Goal: Information Seeking & Learning: Find specific fact

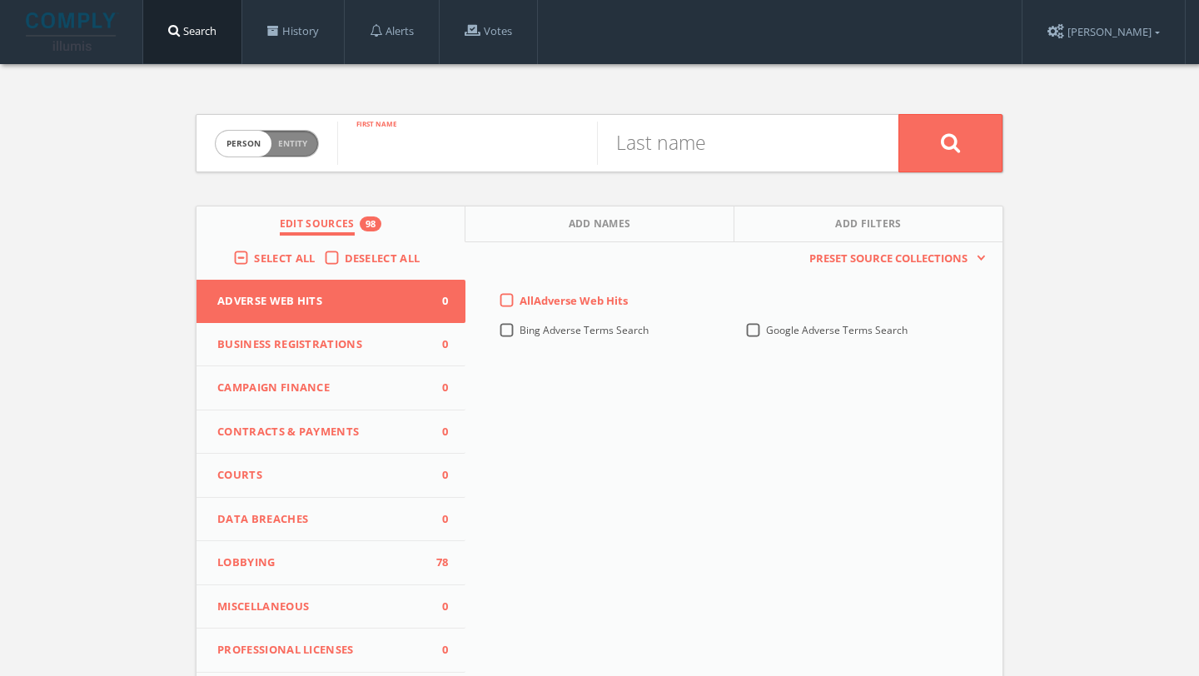
click at [381, 141] on input "text" at bounding box center [467, 143] width 260 height 43
type input "casper"
click at [685, 144] on input "text" at bounding box center [727, 143] width 260 height 43
type input "opala"
click at [254, 257] on label "Select All" at bounding box center [288, 259] width 69 height 17
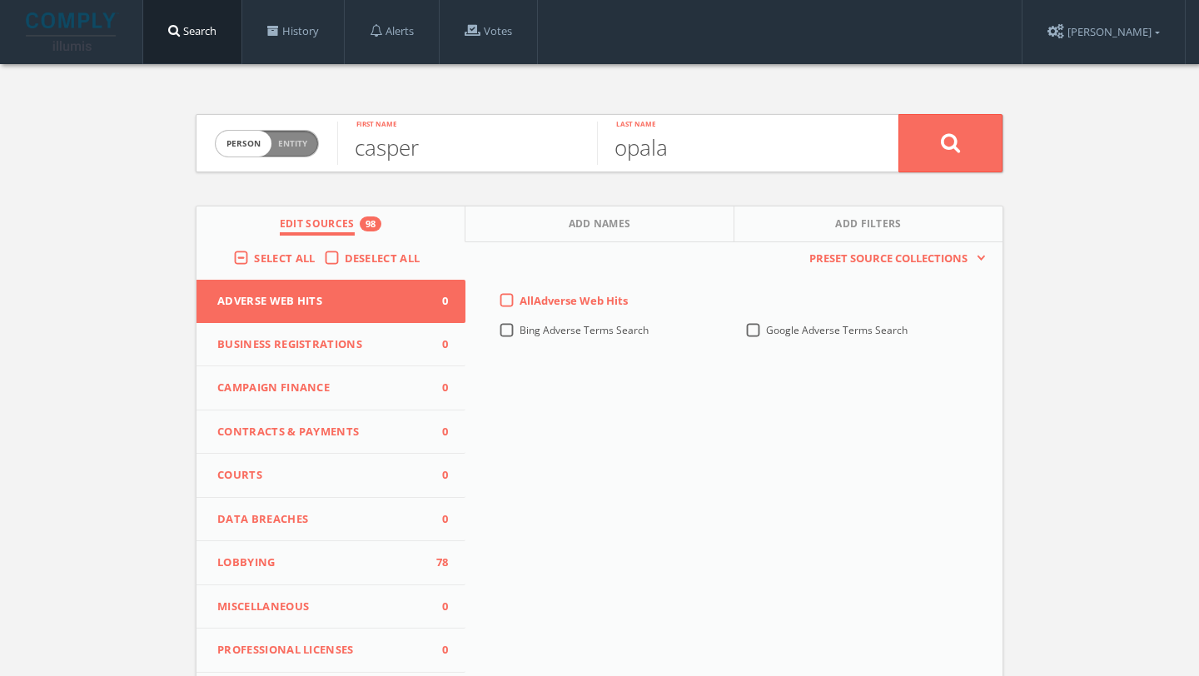
click at [0, 0] on input "Select All" at bounding box center [0, 0] width 0 height 0
click at [254, 257] on label "Select All" at bounding box center [288, 259] width 69 height 17
click at [0, 0] on input "Select All" at bounding box center [0, 0] width 0 height 0
click at [977, 159] on button at bounding box center [950, 143] width 104 height 58
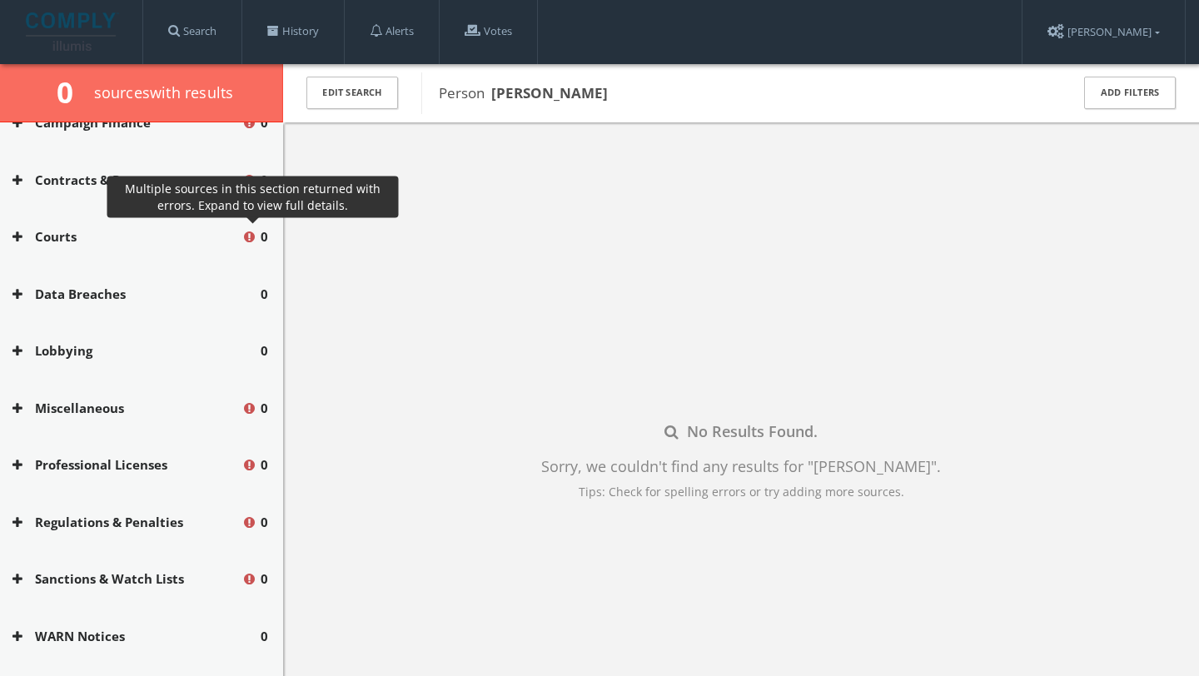
scroll to position [309, 0]
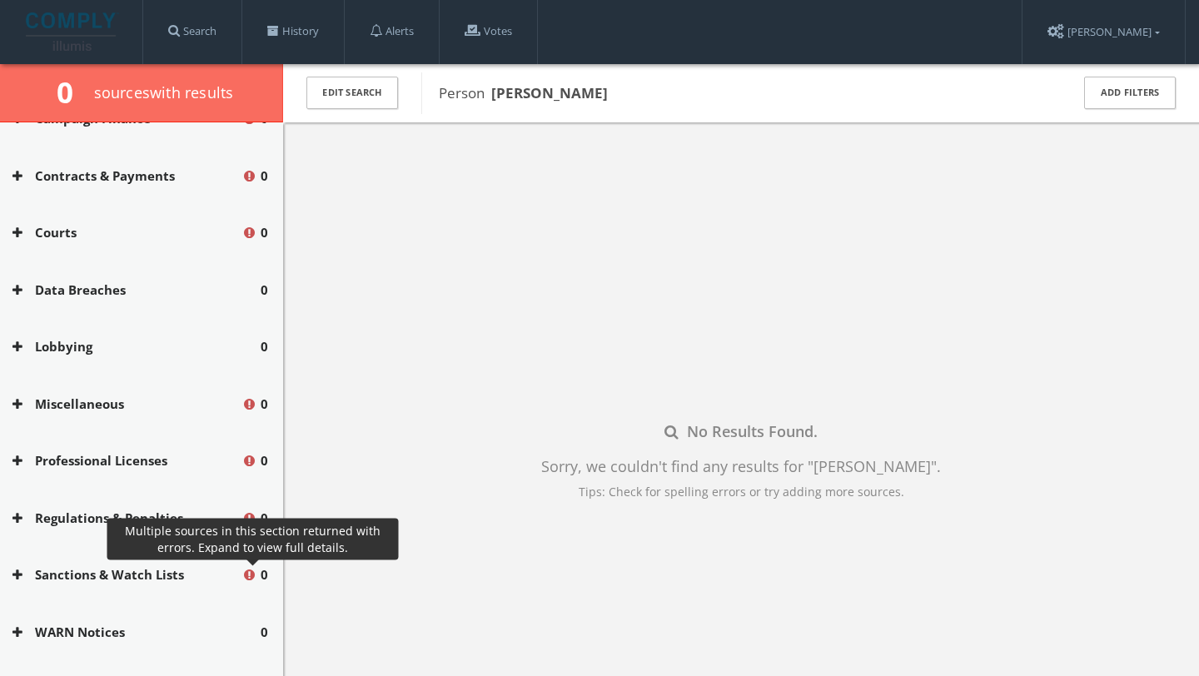
click at [250, 577] on icon at bounding box center [252, 577] width 17 height 16
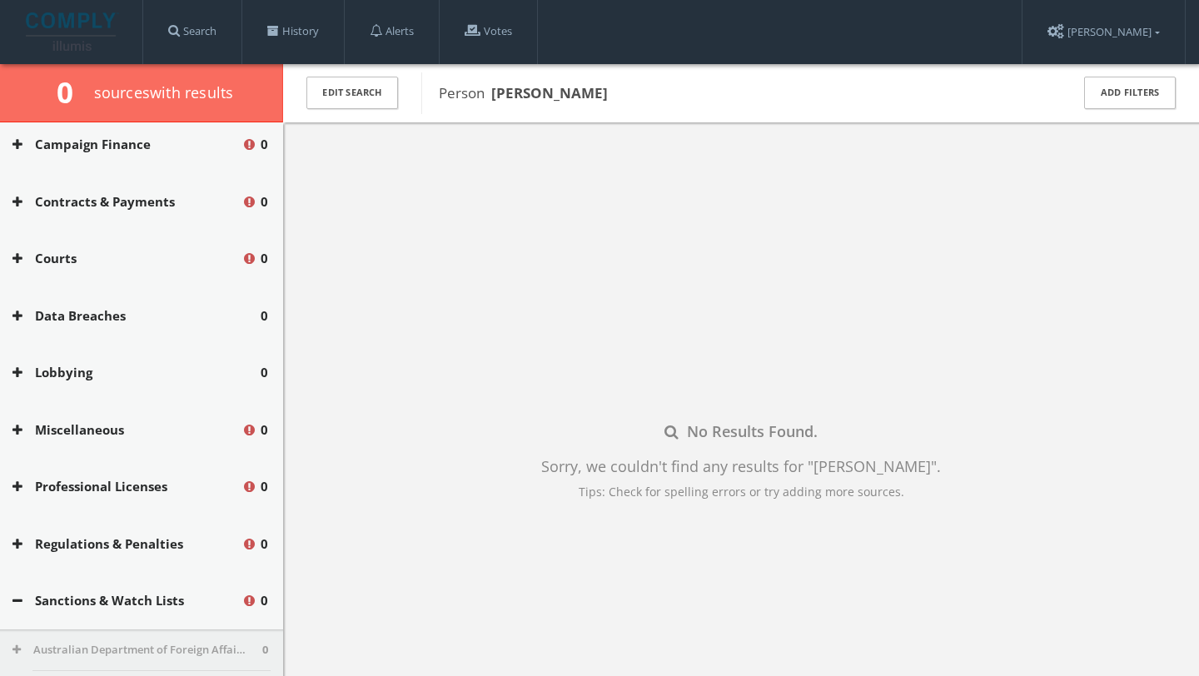
scroll to position [248, 0]
